Goal: Task Accomplishment & Management: Use online tool/utility

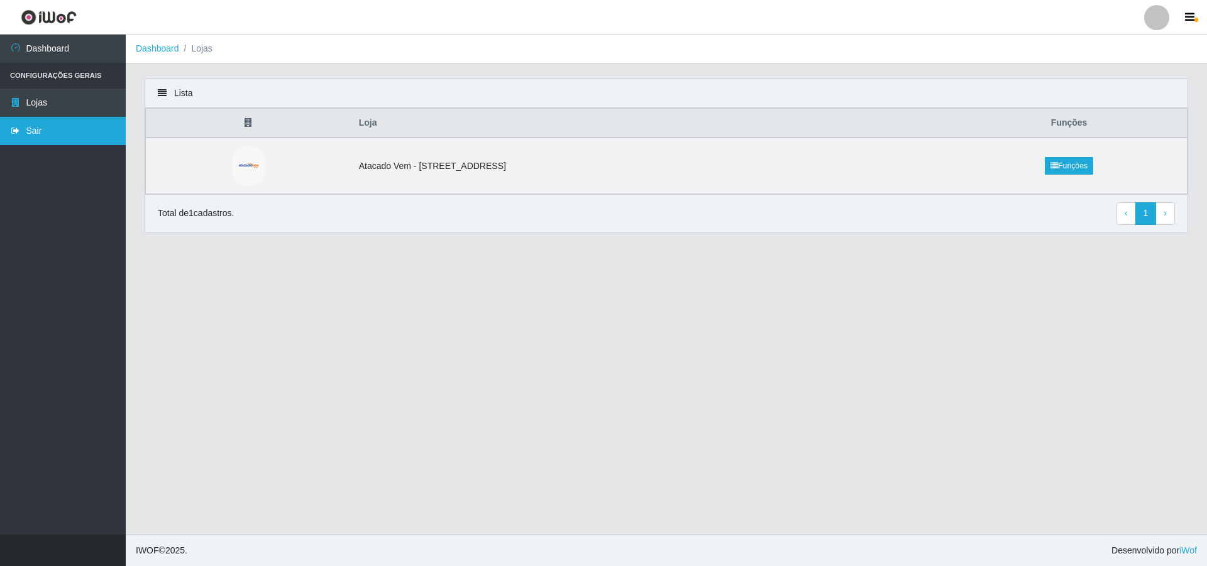
click at [25, 126] on link "Sair" at bounding box center [63, 131] width 126 height 28
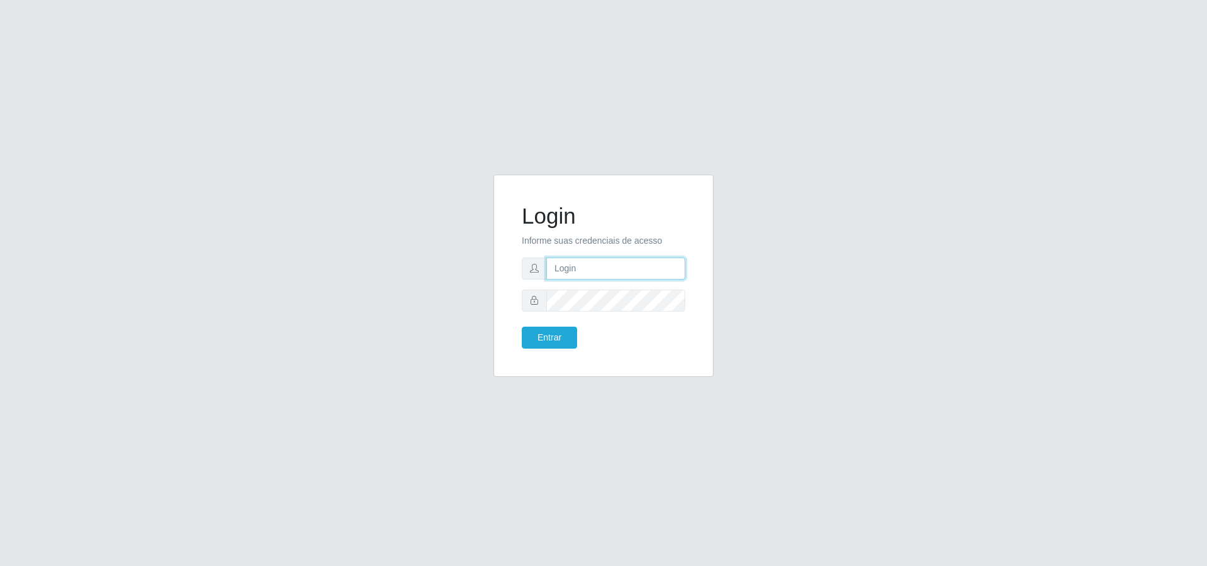
type input "[PERSON_NAME][EMAIL_ADDRESS][DOMAIN_NAME]"
click at [559, 339] on button "Entrar" at bounding box center [549, 338] width 55 height 22
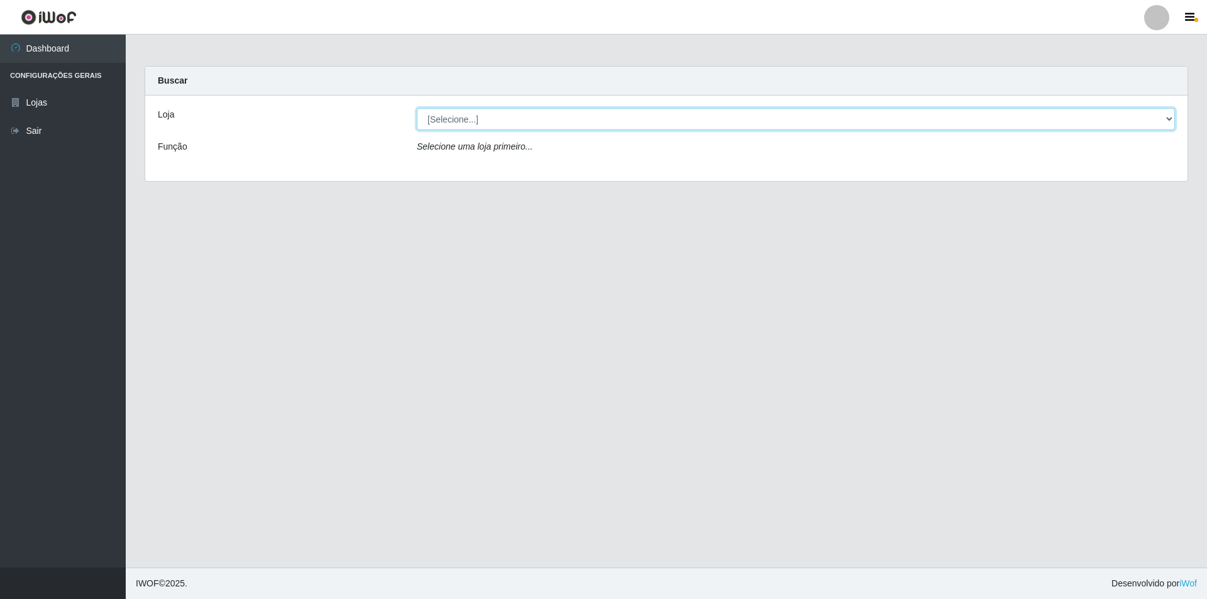
click at [526, 119] on select "[Selecione...] Atacado Vem - [STREET_ADDRESS]" at bounding box center [796, 119] width 758 height 22
select select "461"
click at [417, 108] on select "[Selecione...] Atacado Vem - [STREET_ADDRESS]" at bounding box center [796, 119] width 758 height 22
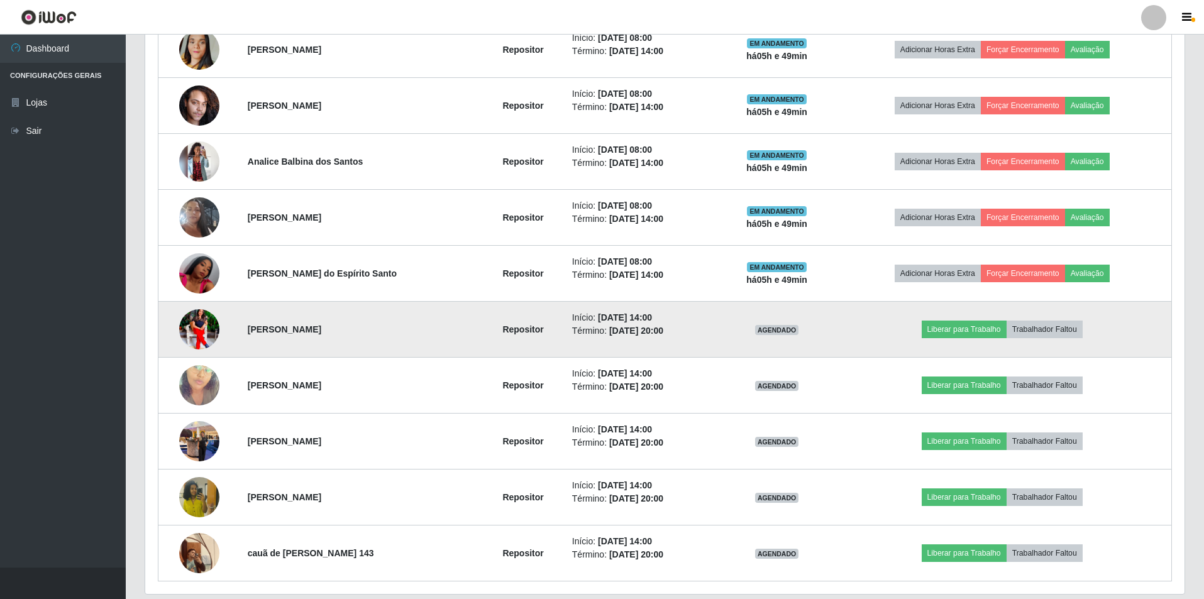
scroll to position [566, 0]
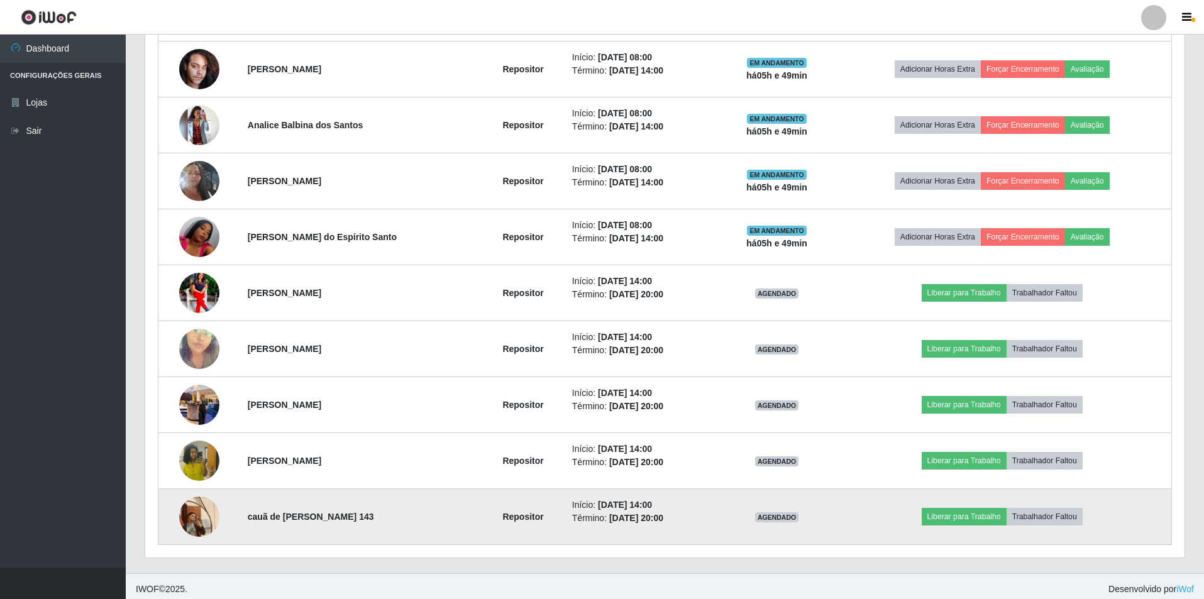
click at [181, 505] on img at bounding box center [199, 516] width 40 height 53
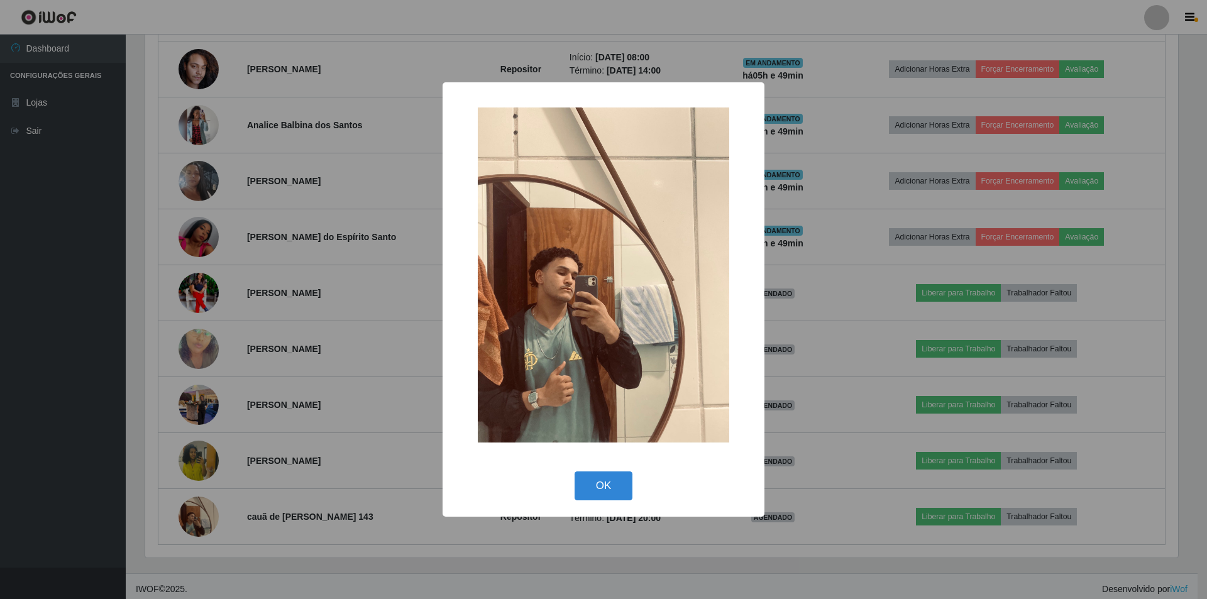
click at [217, 448] on div "× OK Cancel" at bounding box center [603, 299] width 1207 height 599
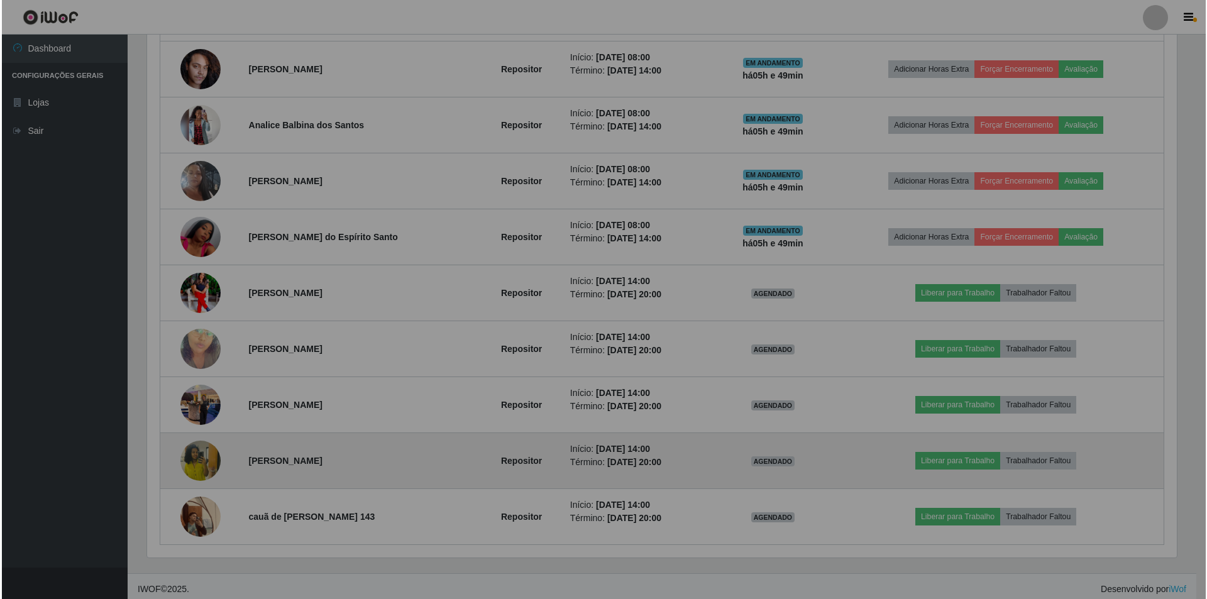
scroll to position [261, 1039]
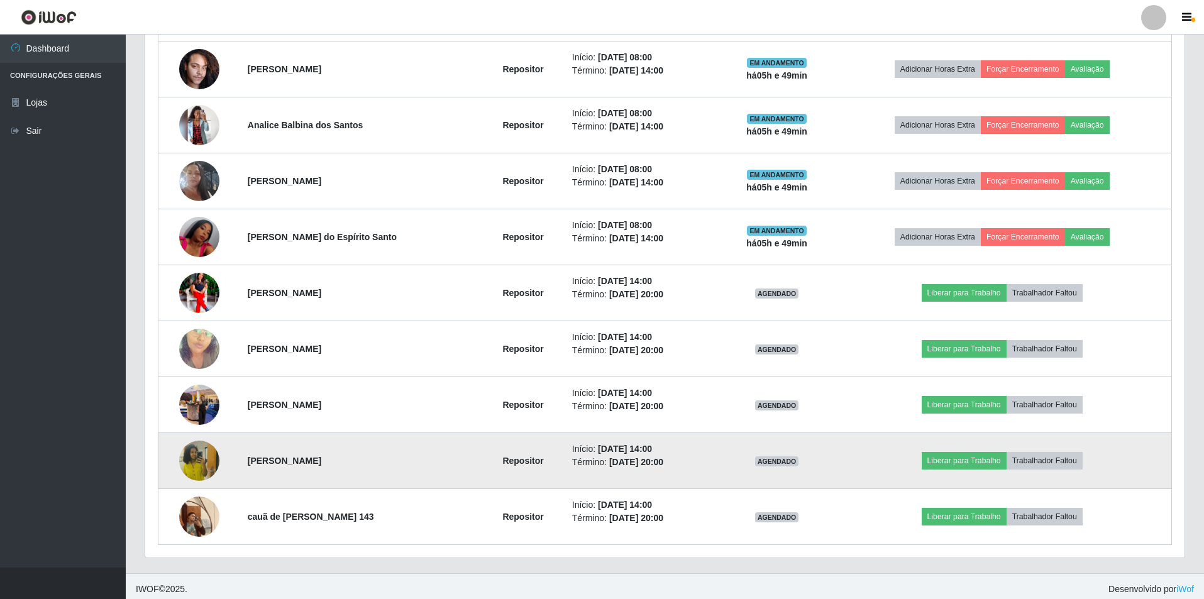
click at [194, 466] on img at bounding box center [199, 461] width 40 height 72
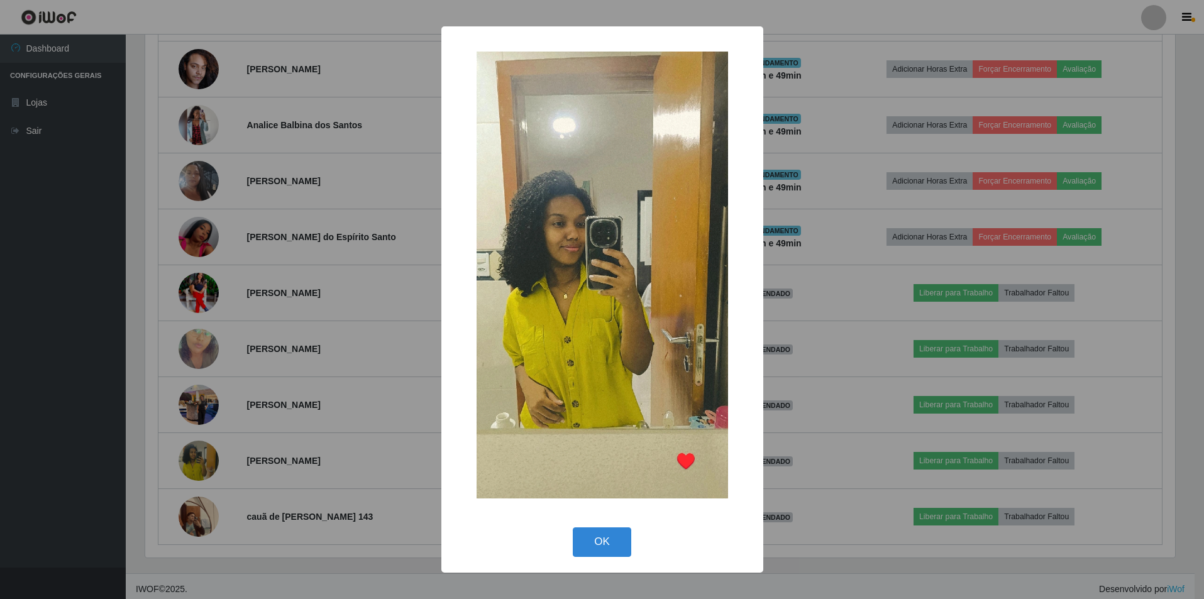
scroll to position [261, 1033]
click at [235, 412] on div "× OK Cancel" at bounding box center [603, 299] width 1207 height 599
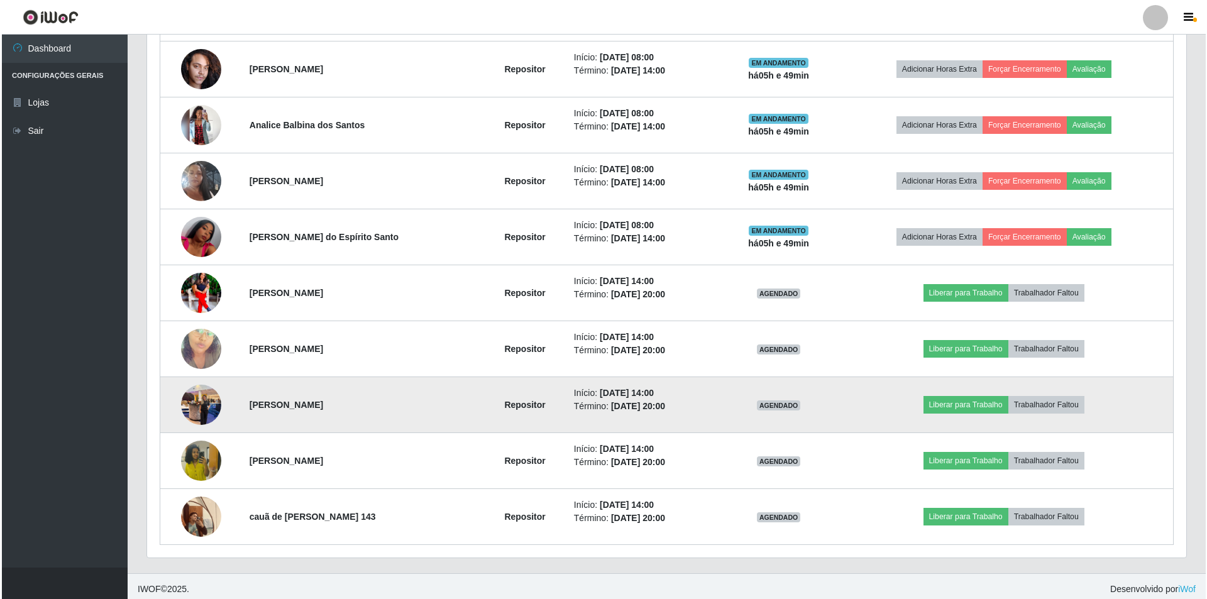
scroll to position [261, 1039]
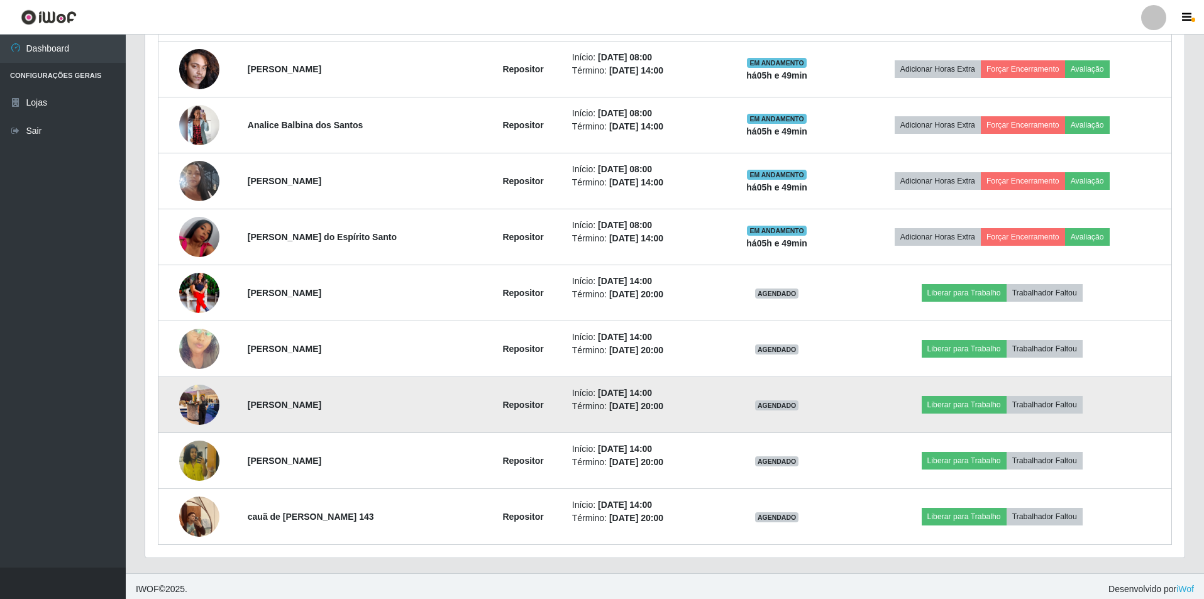
click at [208, 400] on img at bounding box center [199, 404] width 40 height 53
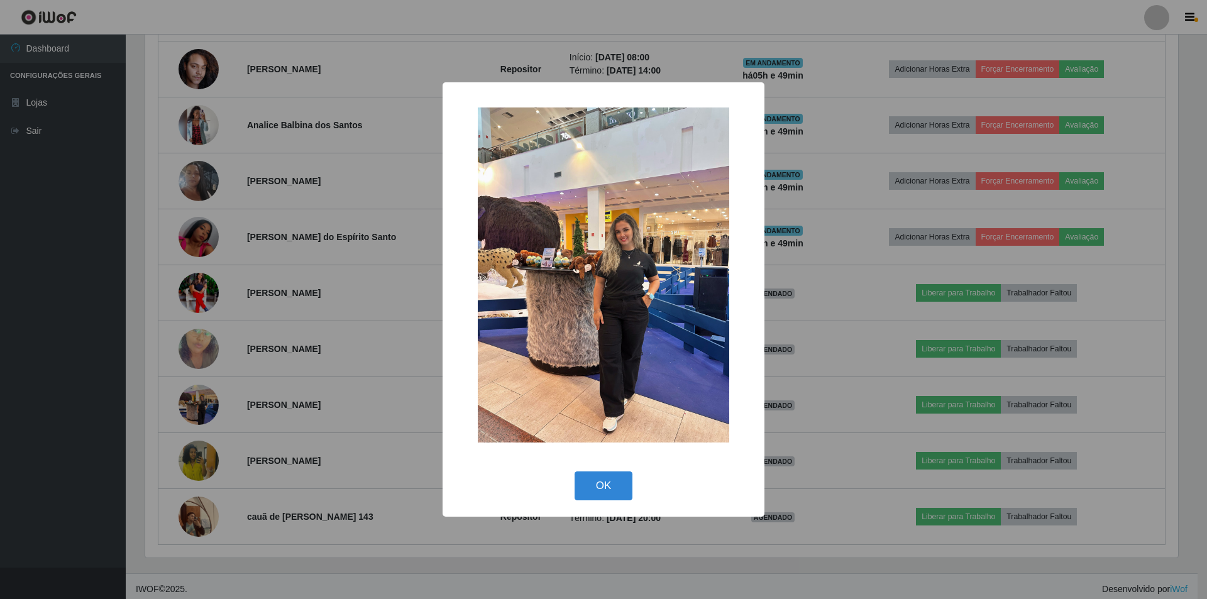
click at [231, 378] on div "× OK Cancel" at bounding box center [603, 299] width 1207 height 599
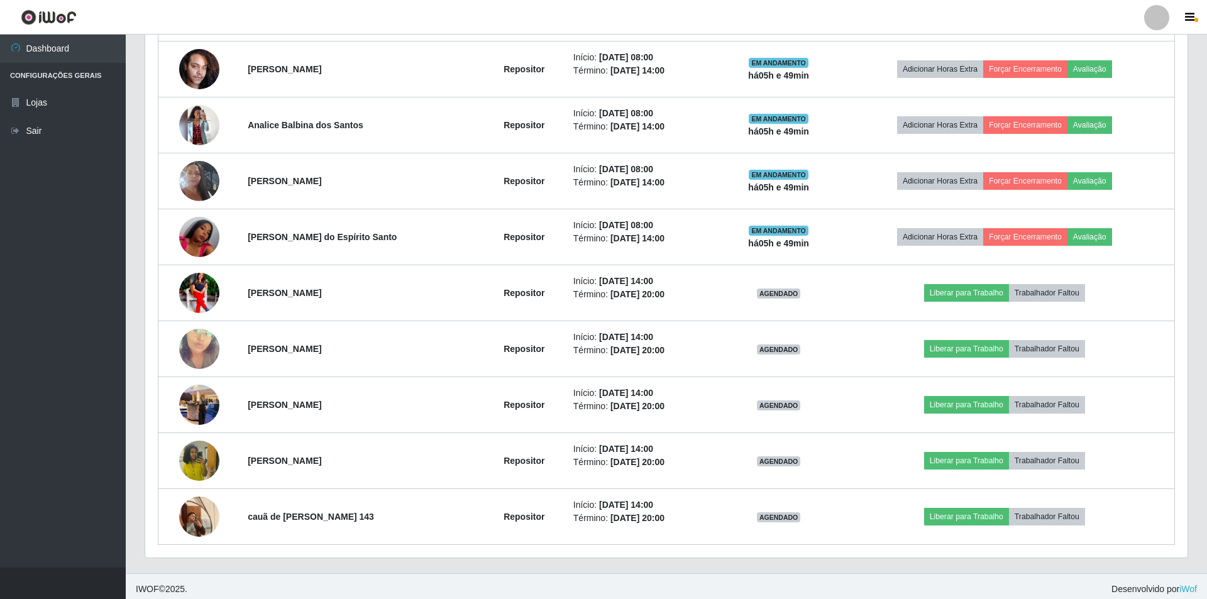
scroll to position [261, 1039]
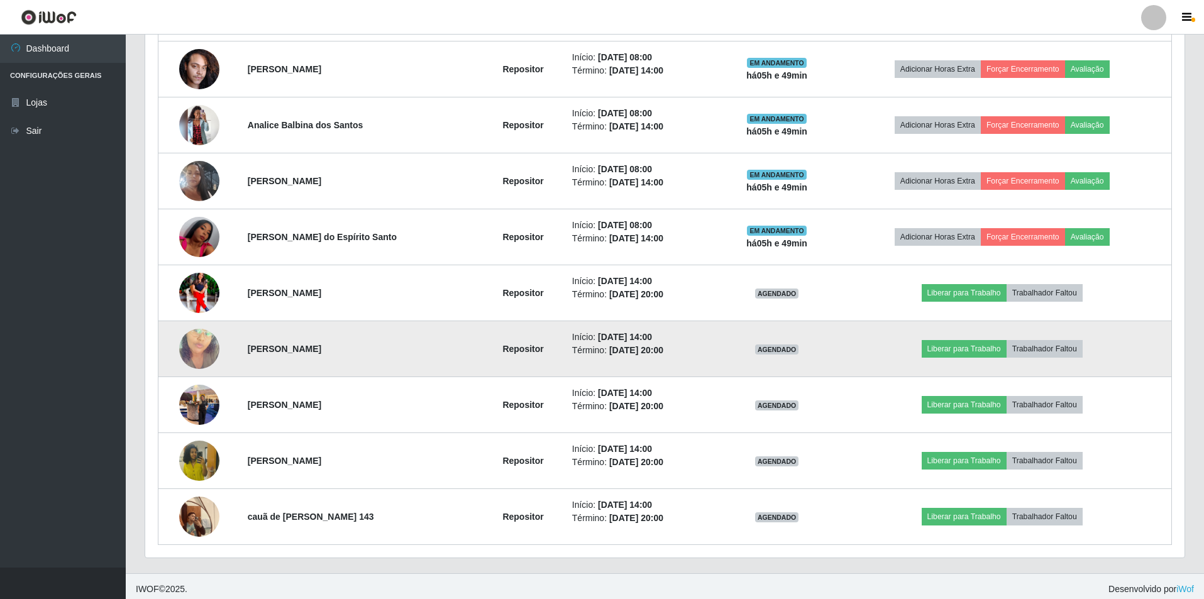
click at [199, 351] on img at bounding box center [199, 349] width 40 height 72
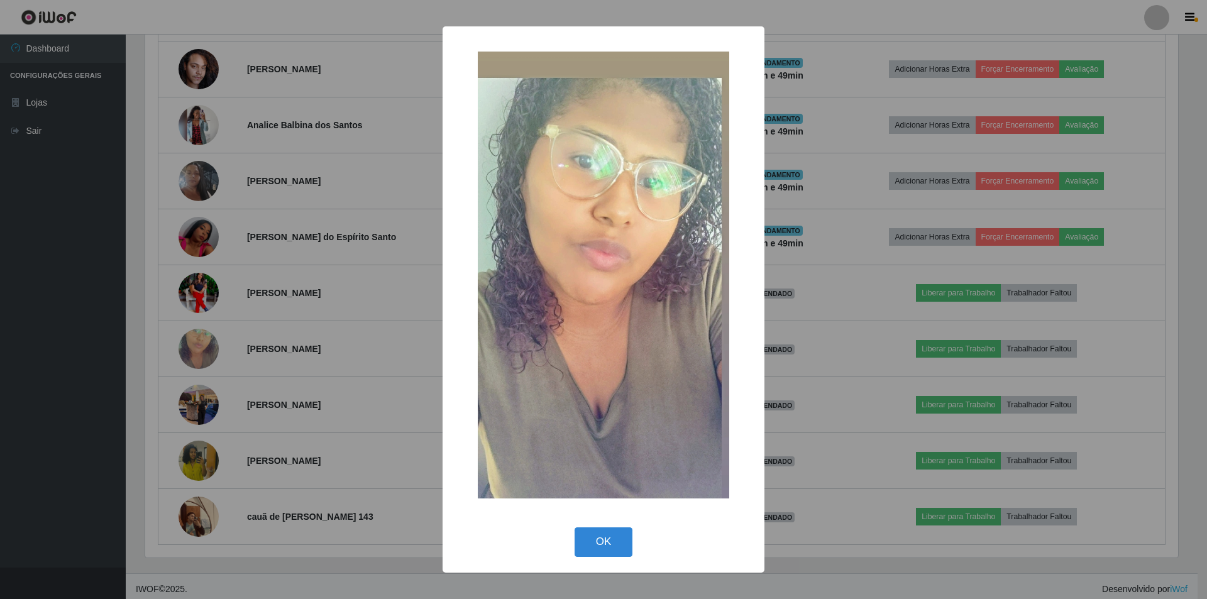
click at [299, 307] on div "× OK Cancel" at bounding box center [603, 299] width 1207 height 599
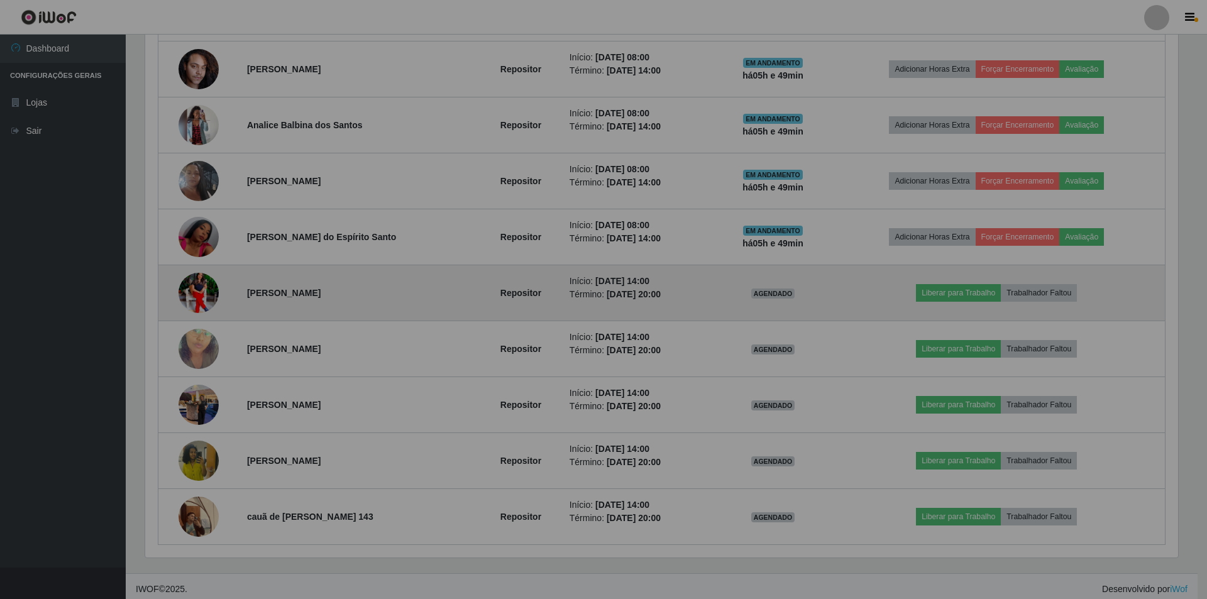
scroll to position [261, 1039]
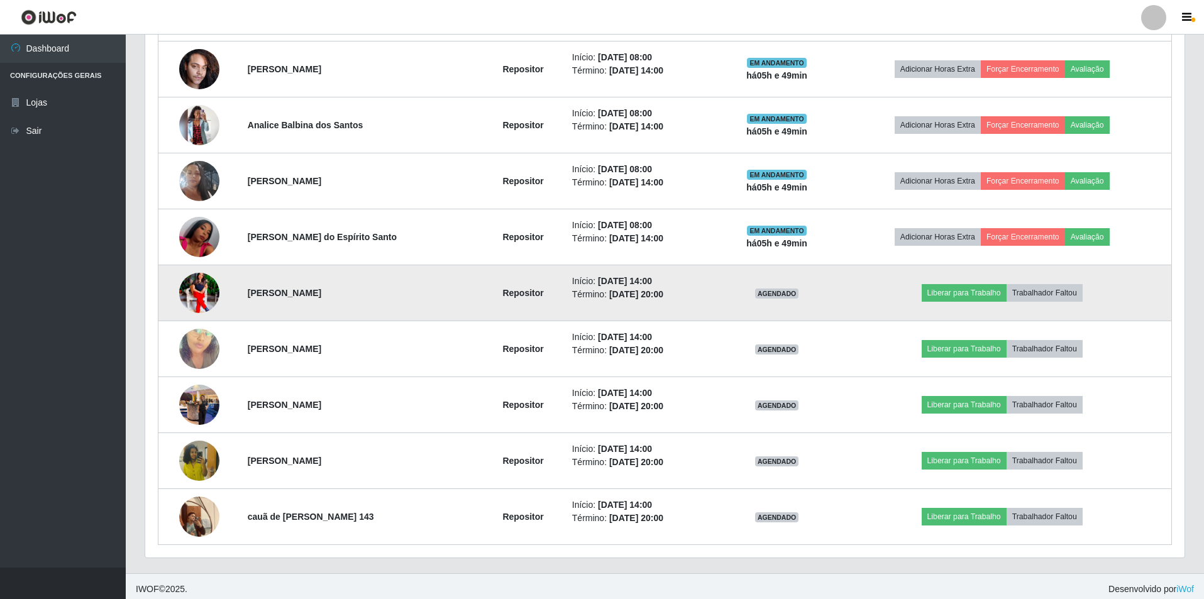
click at [207, 283] on img at bounding box center [199, 293] width 40 height 50
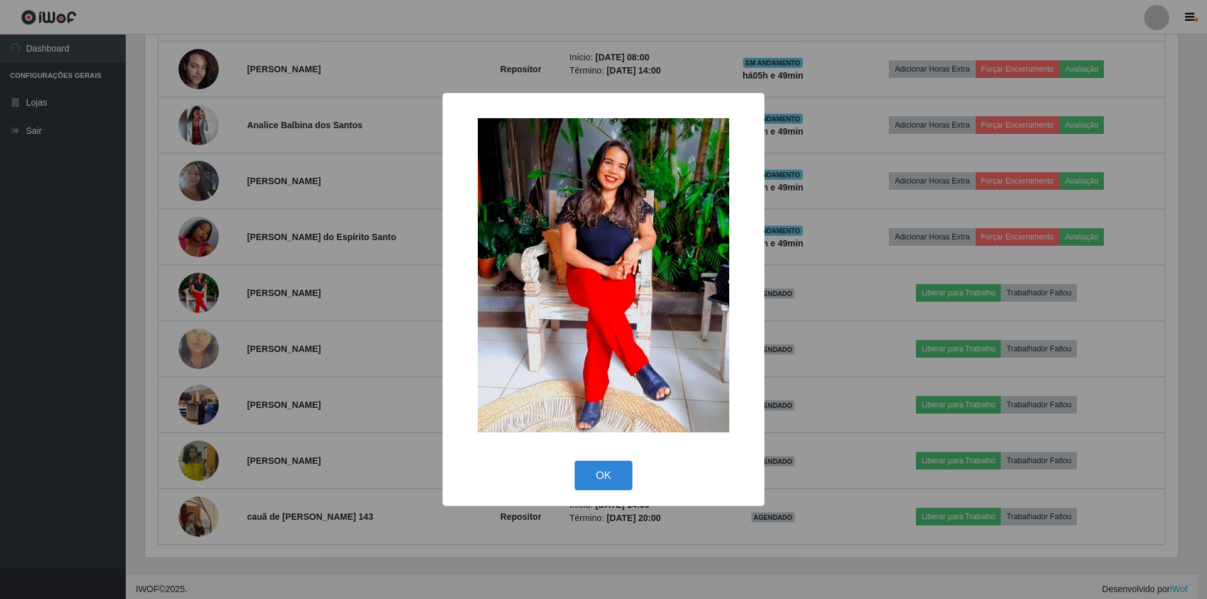
click at [329, 266] on div "× OK Cancel" at bounding box center [603, 299] width 1207 height 599
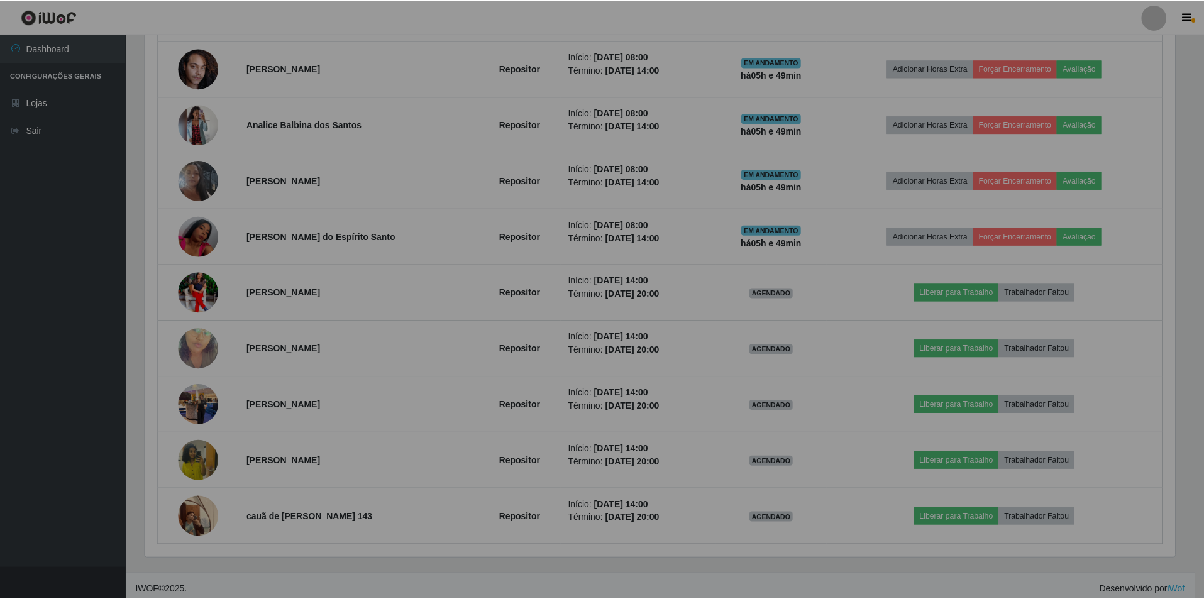
scroll to position [261, 1039]
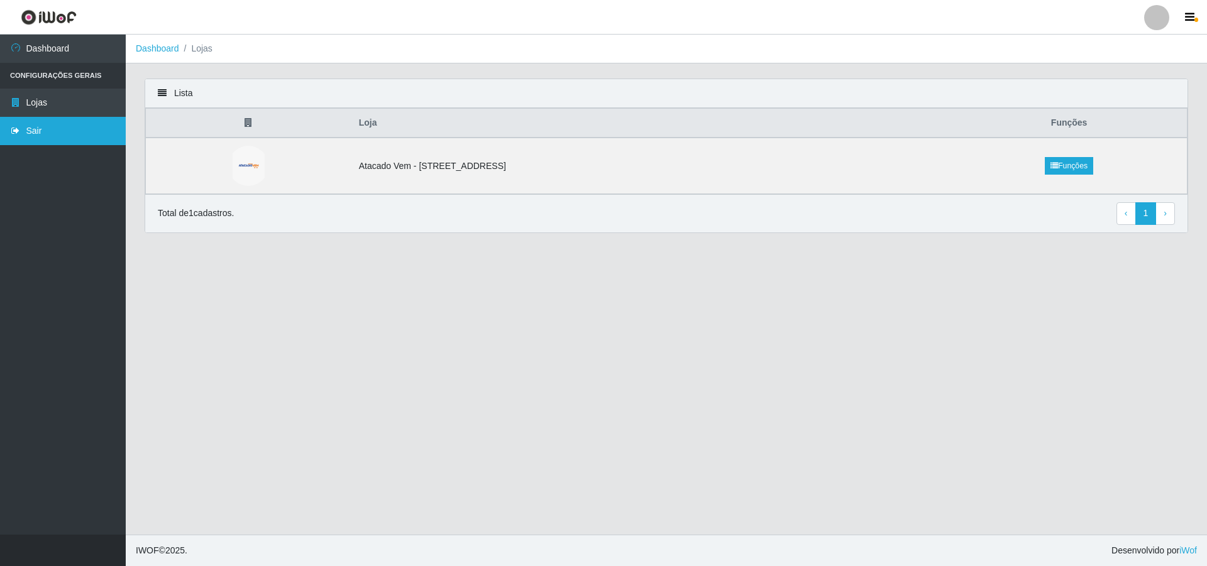
click at [50, 139] on link "Sair" at bounding box center [63, 131] width 126 height 28
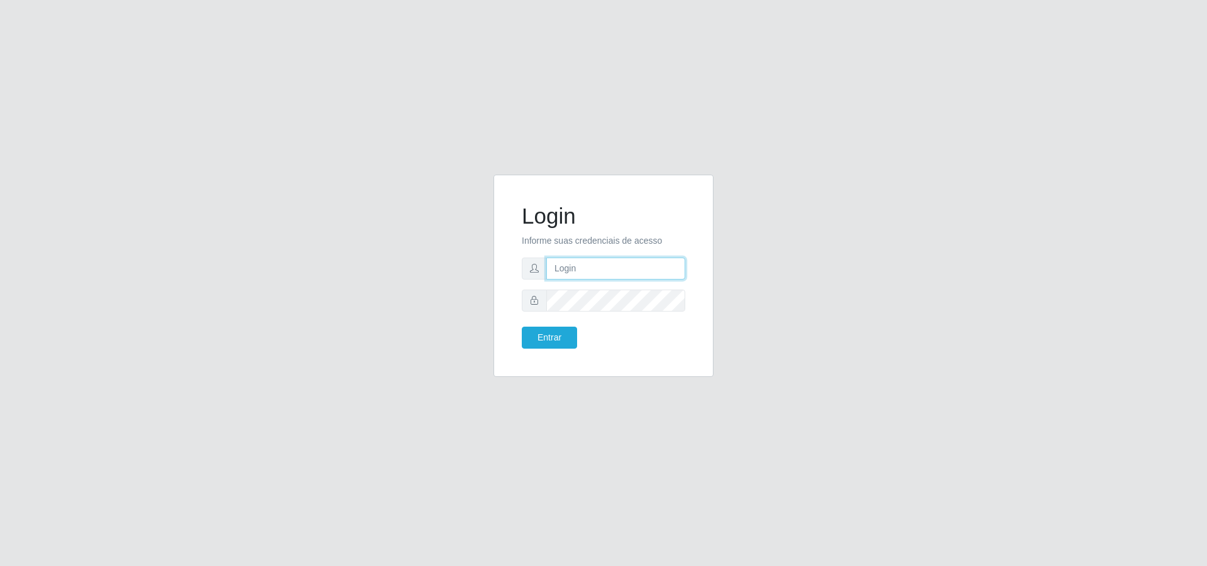
type input "[PERSON_NAME][EMAIL_ADDRESS][DOMAIN_NAME]"
click at [566, 331] on button "Entrar" at bounding box center [549, 338] width 55 height 22
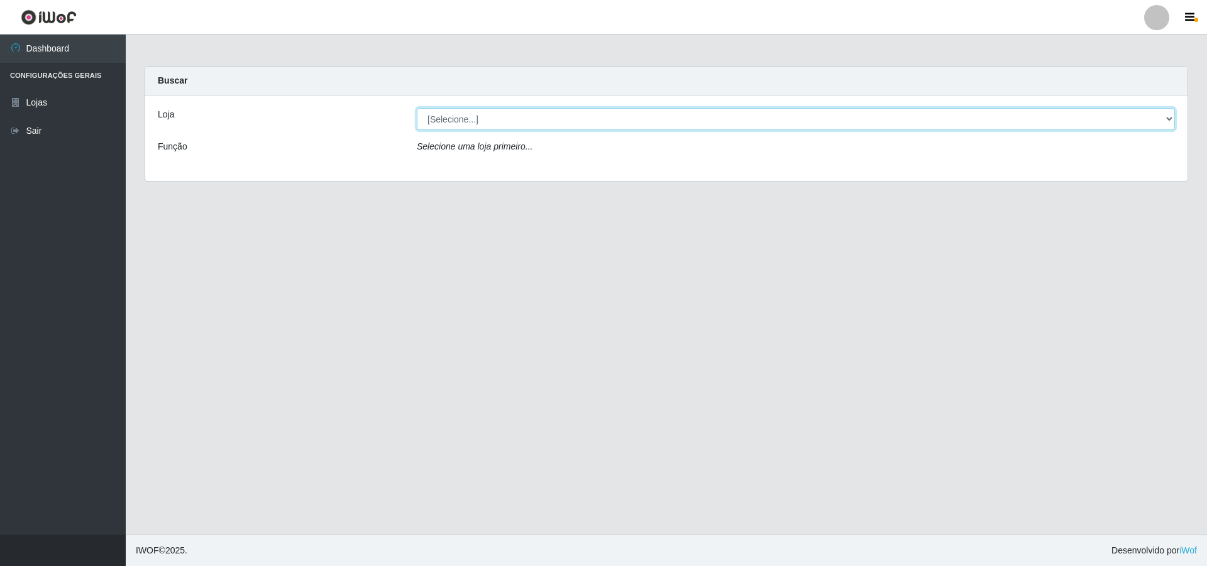
click at [485, 128] on select "[Selecione...] Atacado Vem - [STREET_ADDRESS]" at bounding box center [796, 119] width 758 height 22
select select "461"
click at [417, 108] on select "[Selecione...] Atacado Vem - [STREET_ADDRESS]" at bounding box center [796, 119] width 758 height 22
